Goal: Book appointment/travel/reservation

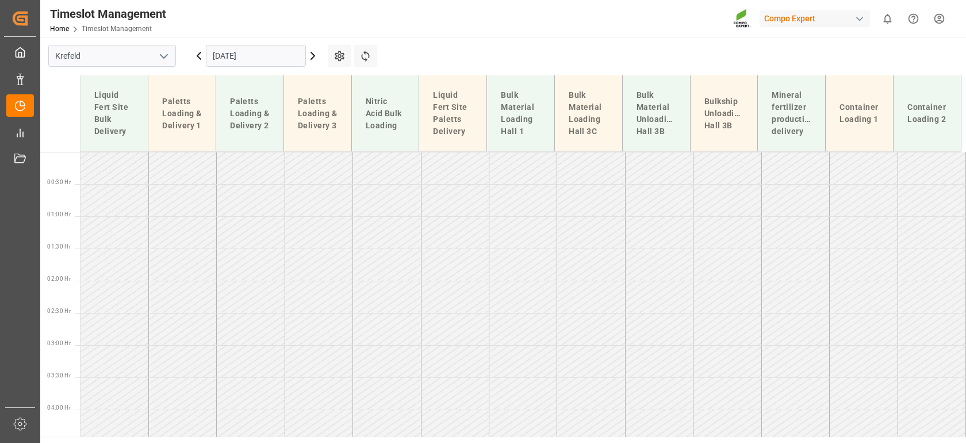
scroll to position [801, 0]
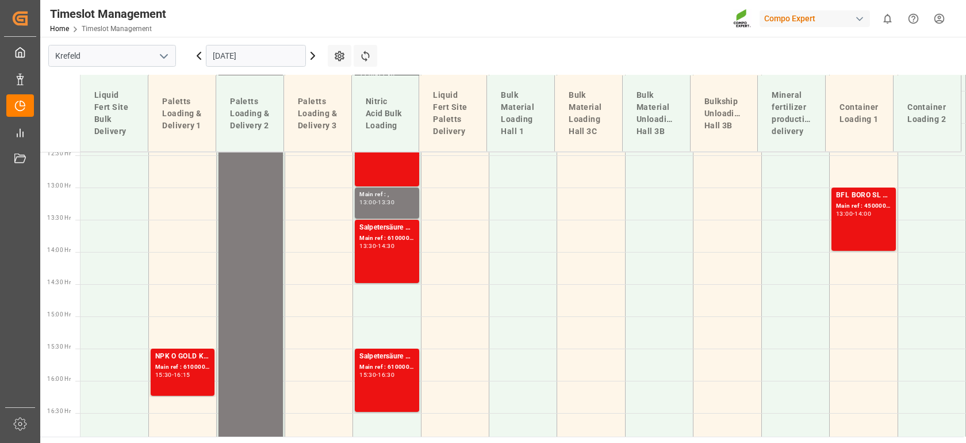
click at [285, 59] on input "[DATE]" at bounding box center [256, 56] width 100 height 22
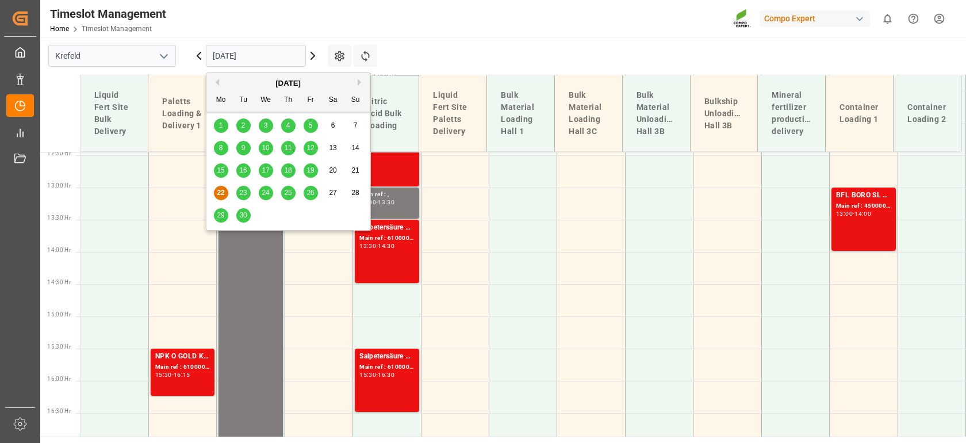
click at [358, 83] on button "Next Month" at bounding box center [361, 82] width 7 height 7
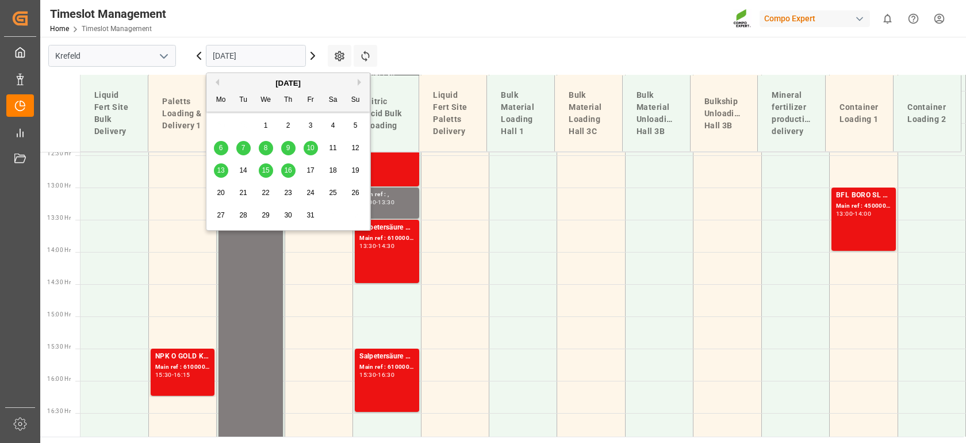
click at [243, 148] on span "7" at bounding box center [243, 148] width 4 height 8
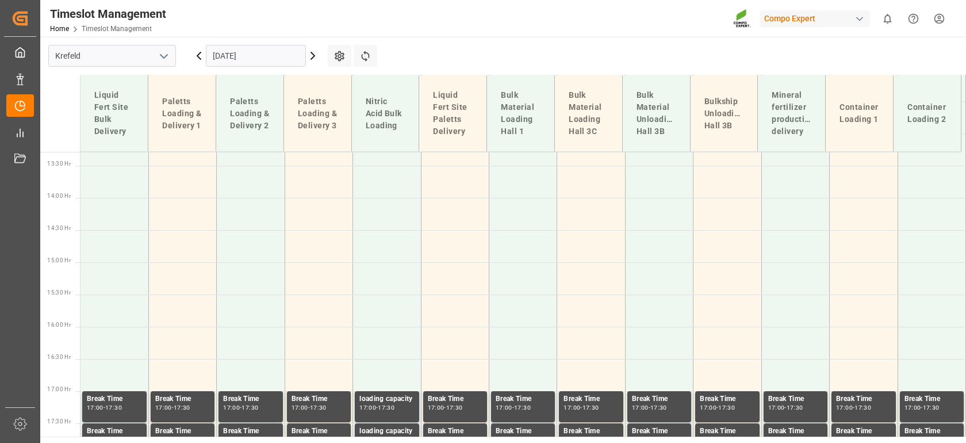
scroll to position [865, 0]
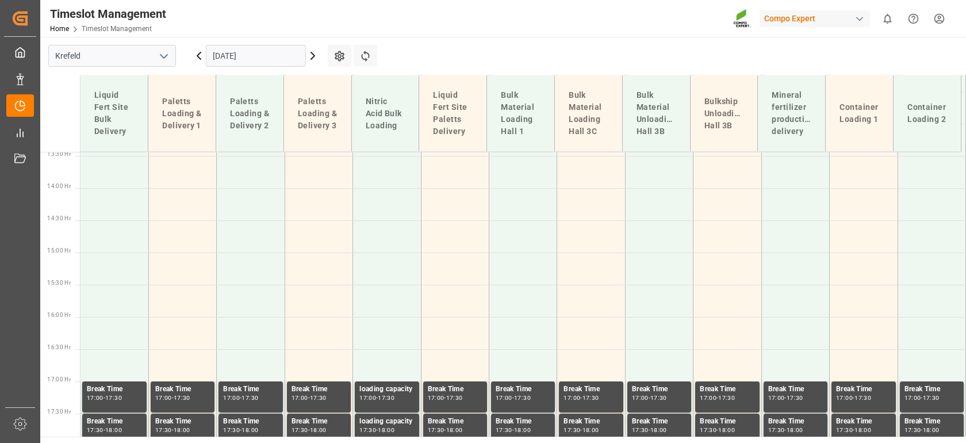
click at [167, 59] on icon "open menu" at bounding box center [164, 56] width 14 height 14
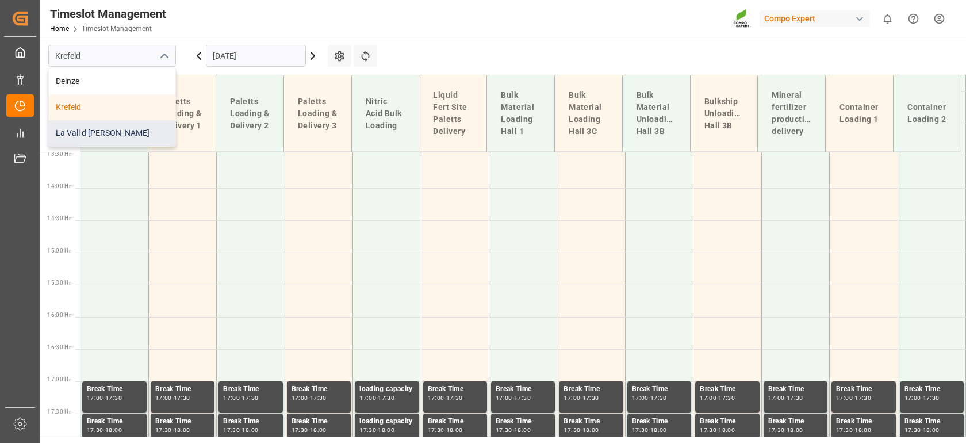
click at [98, 134] on div "La Vall d [PERSON_NAME]" at bounding box center [112, 133] width 126 height 26
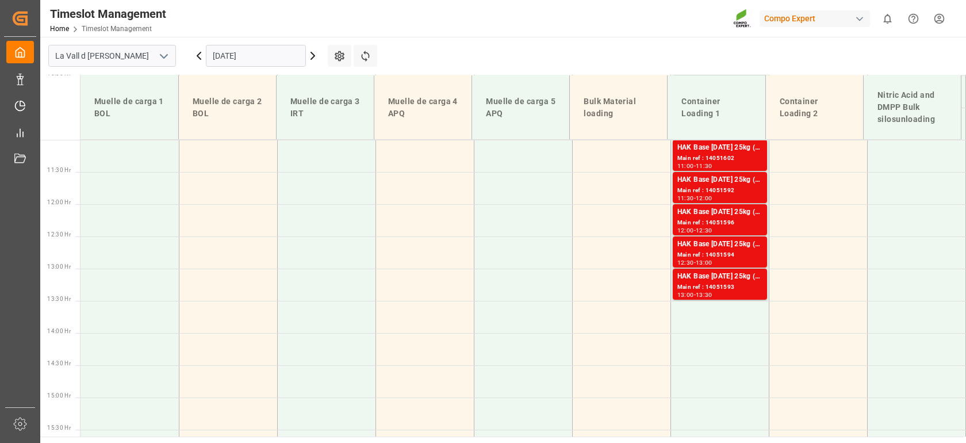
scroll to position [726, 0]
